Goal: Find specific page/section: Find specific page/section

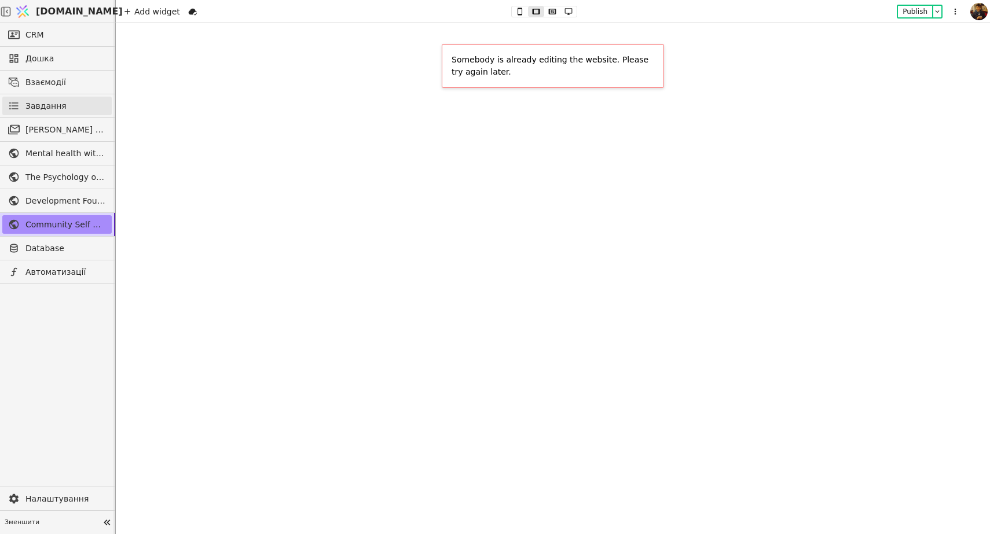
click at [52, 108] on span "Завдання" at bounding box center [45, 106] width 41 height 12
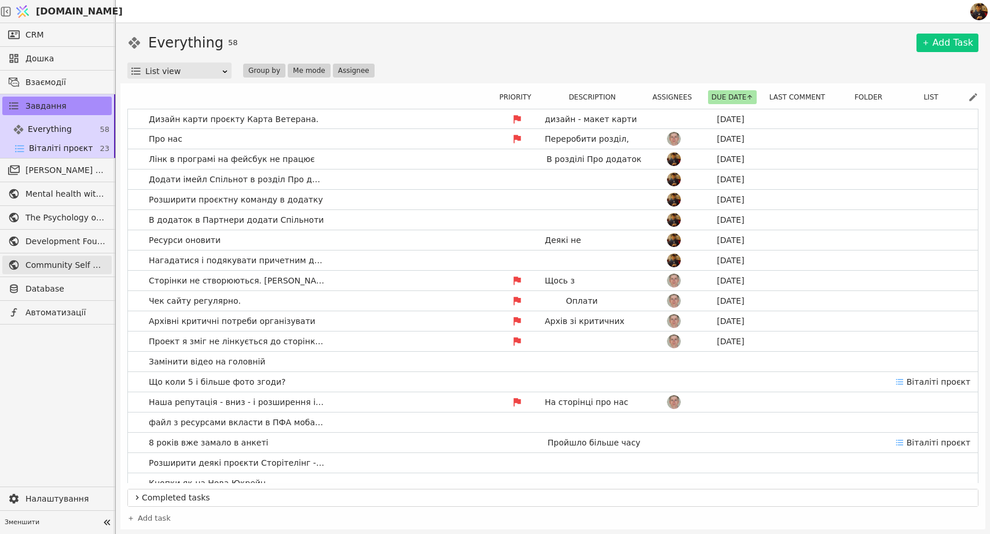
click at [71, 263] on span "Community Self Help" at bounding box center [65, 265] width 80 height 12
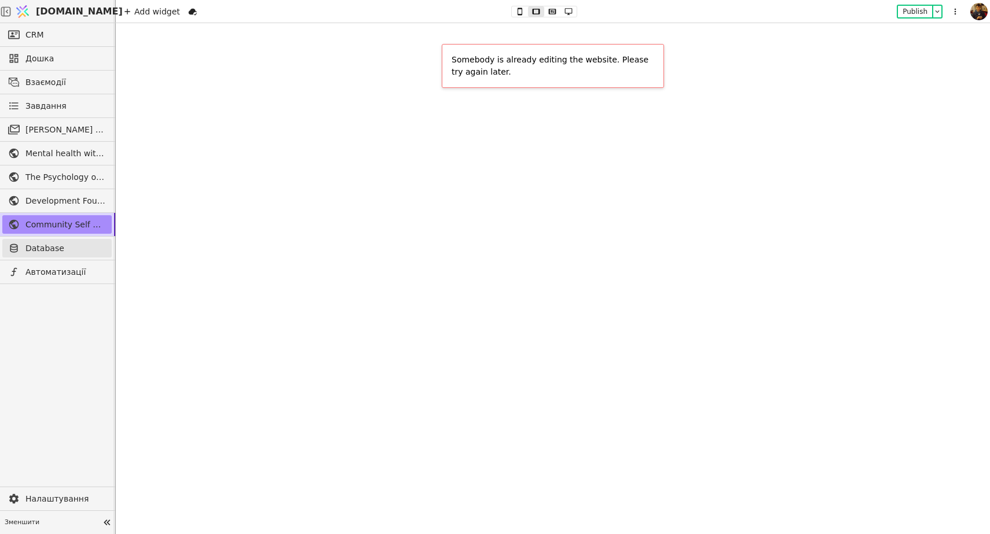
click at [61, 252] on span "Database" at bounding box center [65, 248] width 80 height 12
